Goal: Find specific page/section

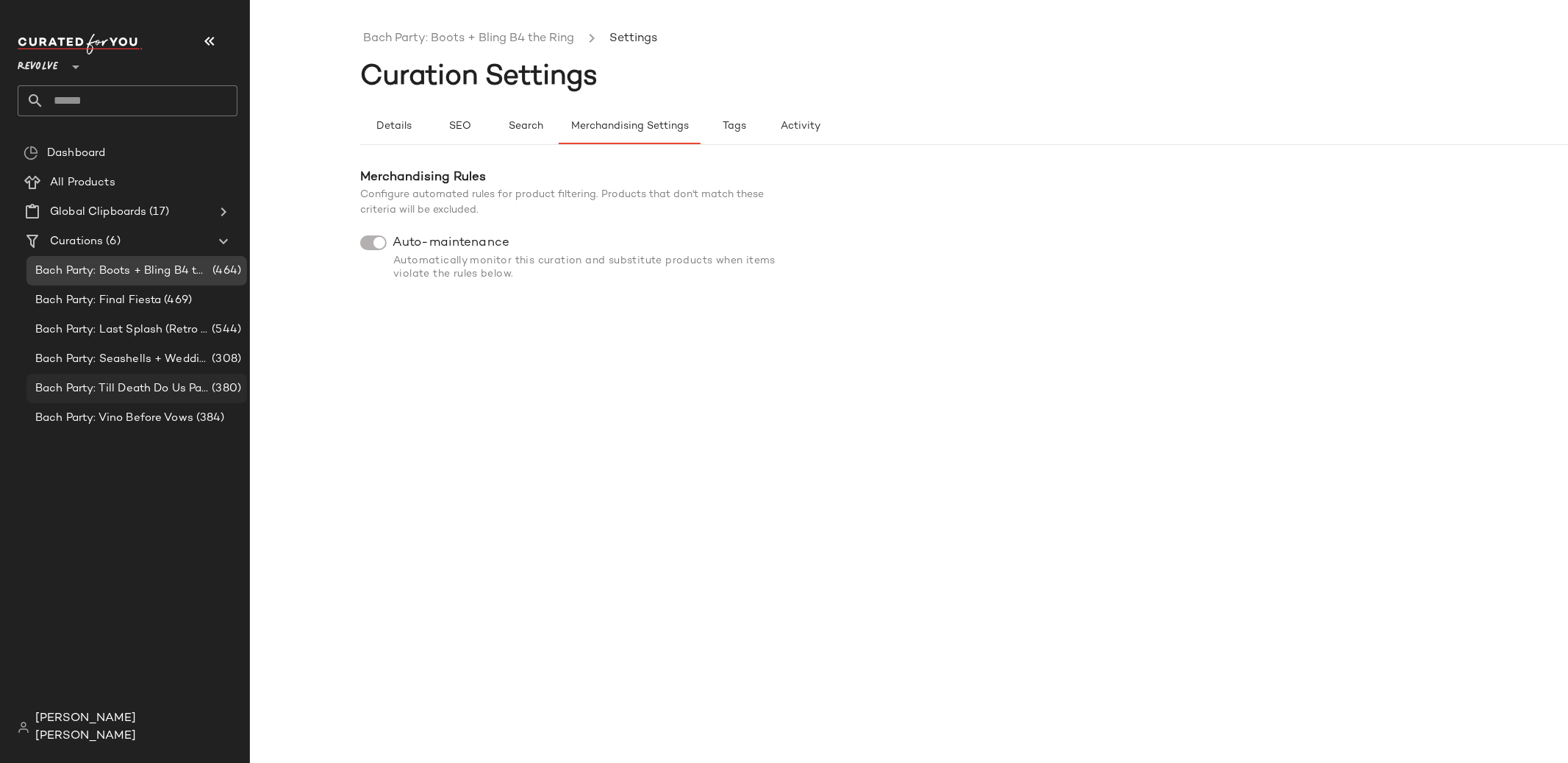
click at [151, 390] on span "Bach Party: Till Death Do Us Party" at bounding box center [122, 389] width 173 height 17
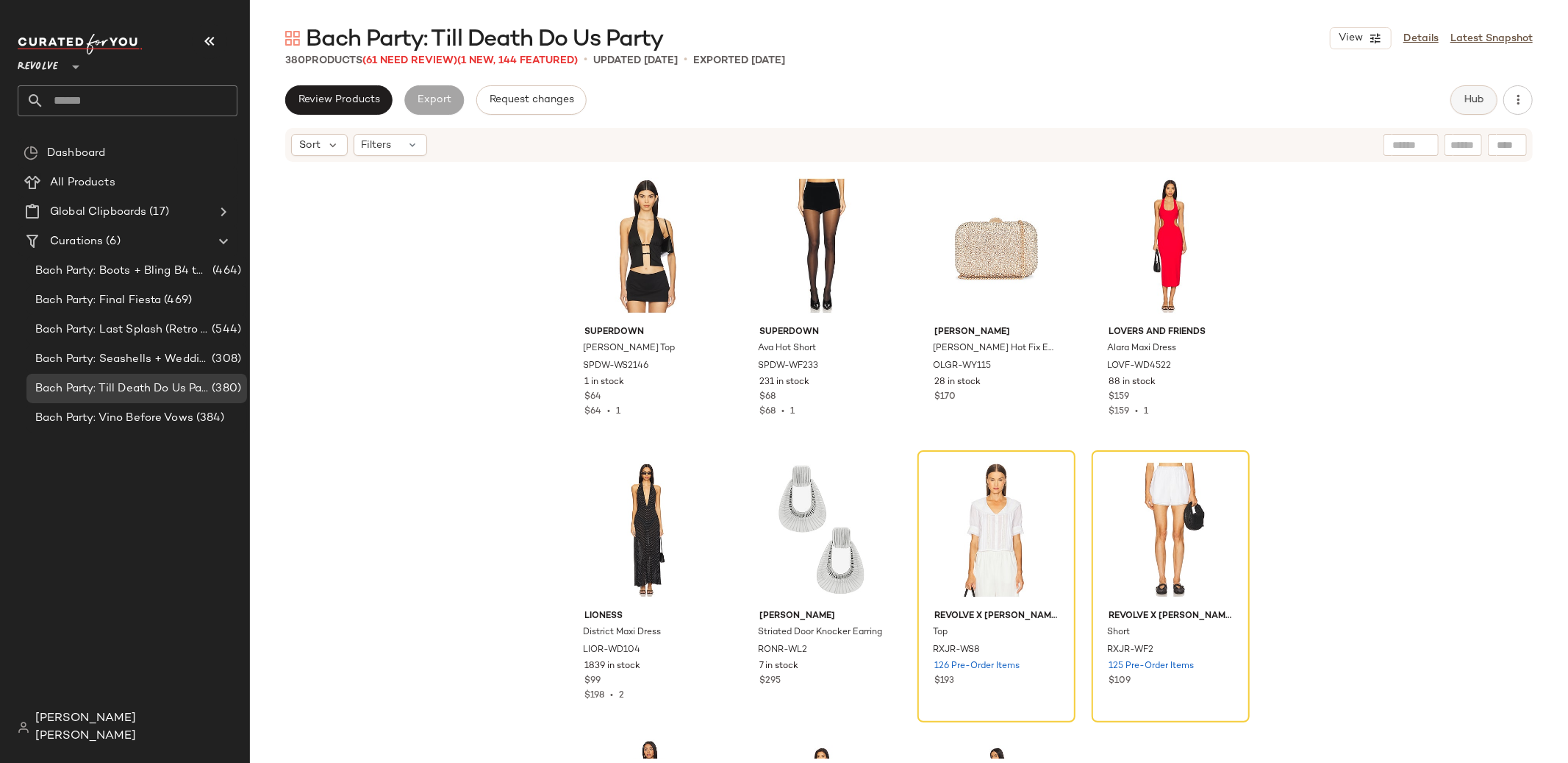
click at [1457, 92] on button "Hub" at bounding box center [1474, 99] width 47 height 30
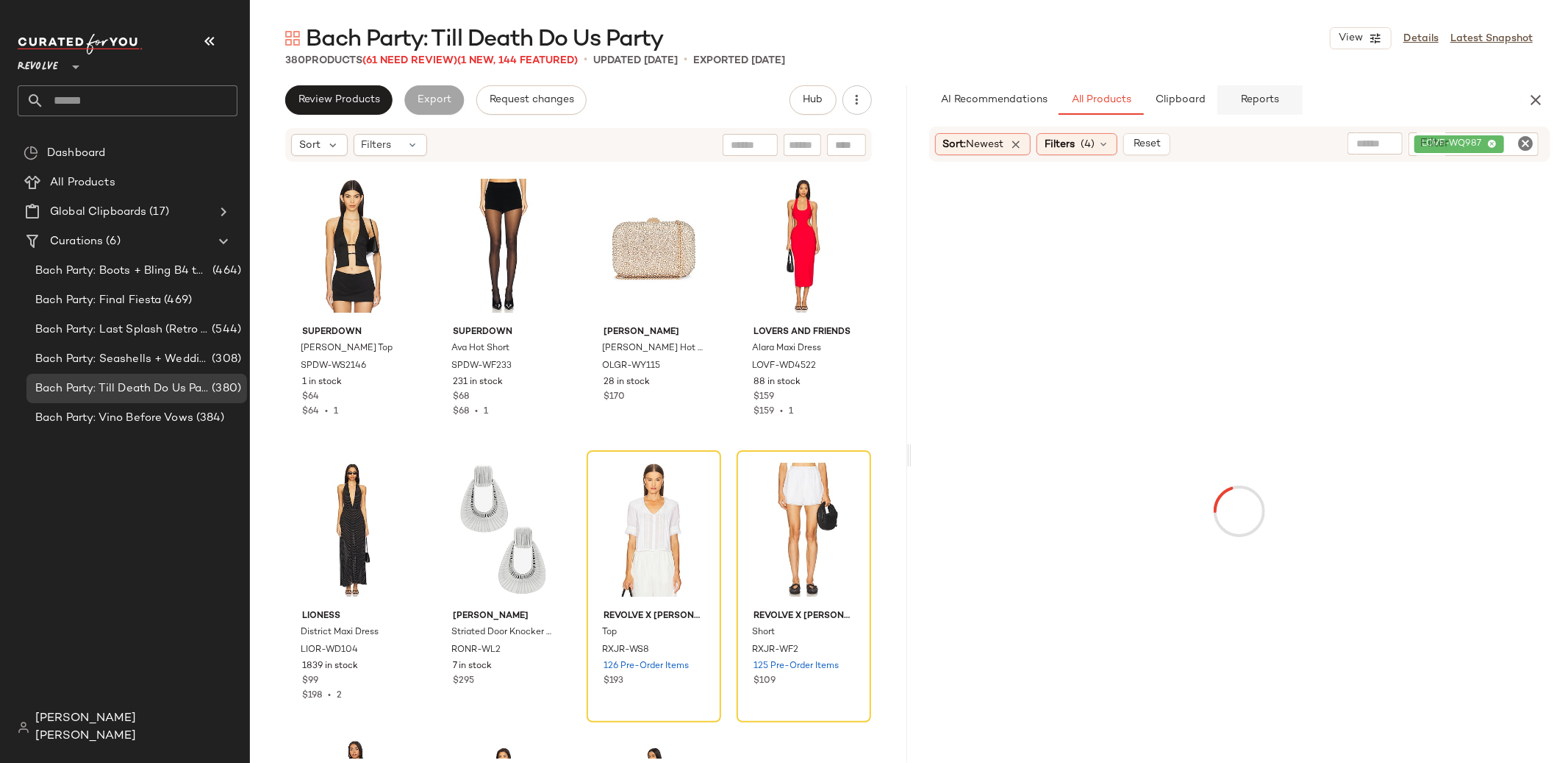
click at [1259, 96] on span "Reports" at bounding box center [1260, 100] width 39 height 12
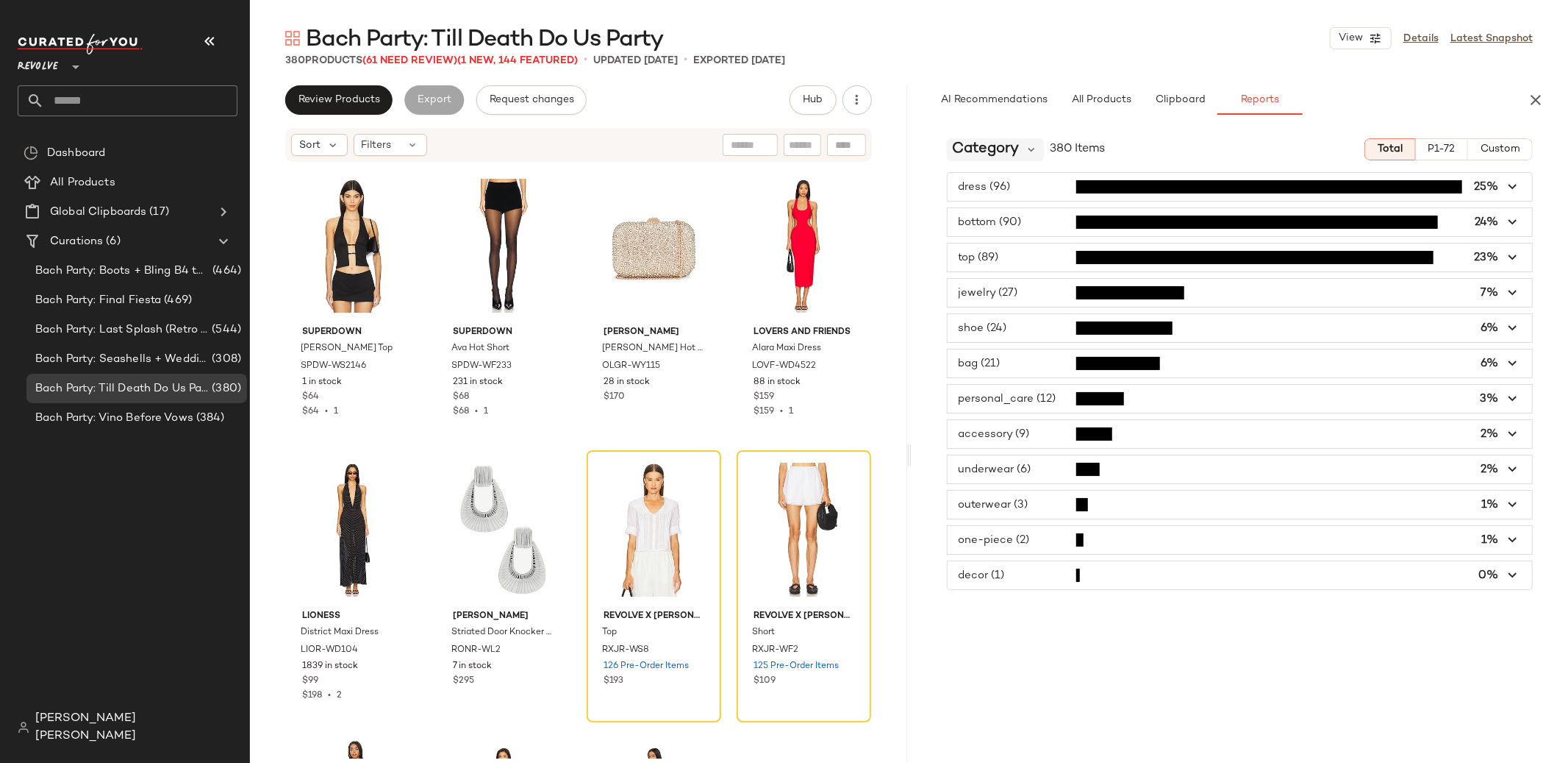
click at [1015, 149] on span "Category" at bounding box center [986, 150] width 67 height 22
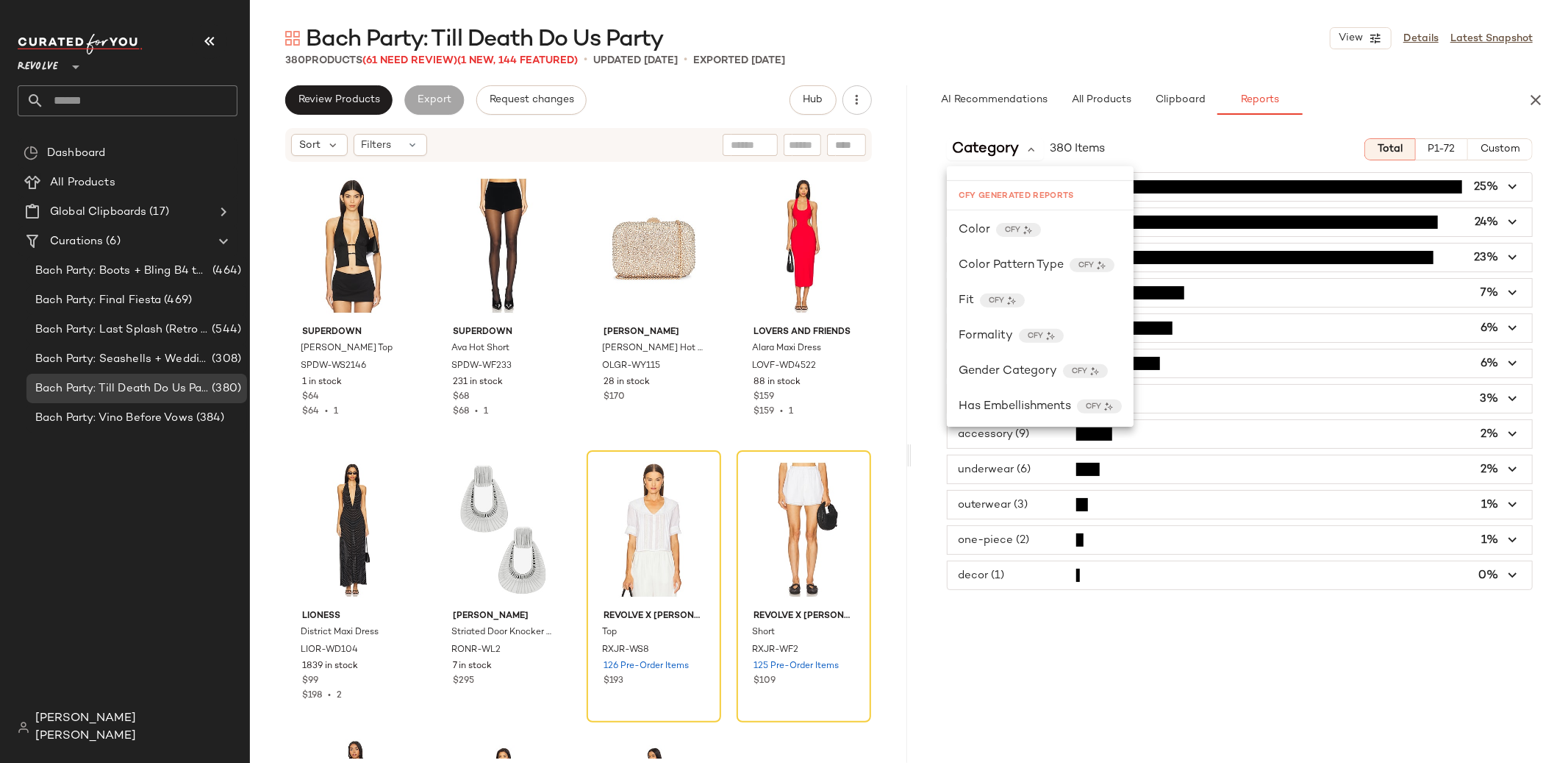
scroll to position [523, 0]
